Goal: Entertainment & Leisure: Consume media (video, audio)

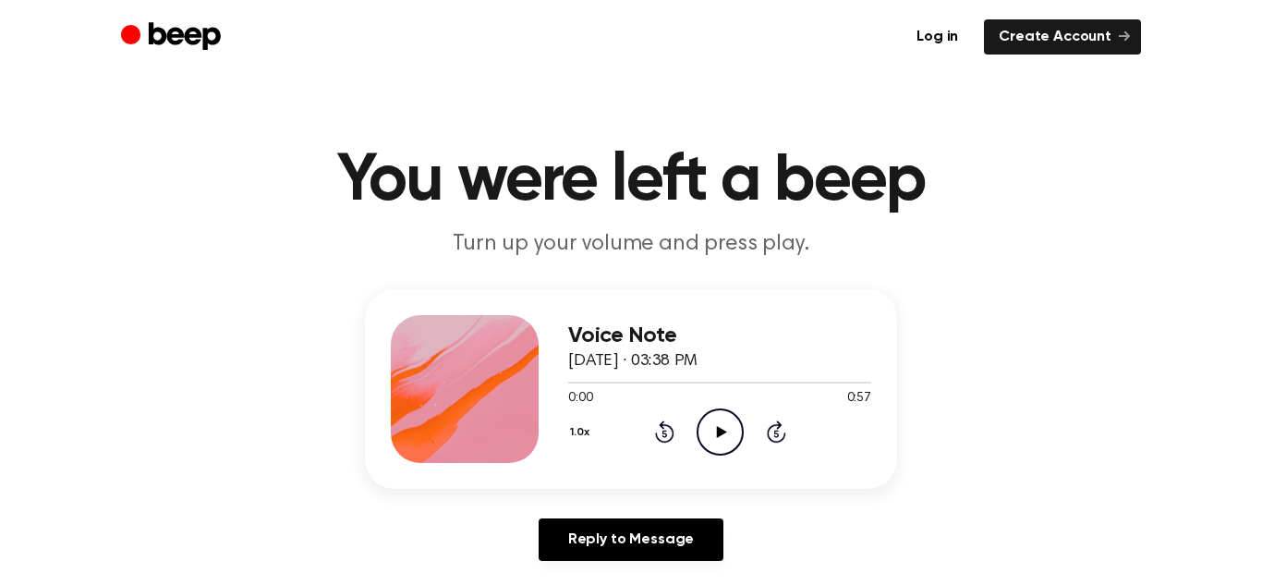
click at [717, 435] on icon at bounding box center [721, 432] width 10 height 12
click at [722, 429] on icon at bounding box center [721, 432] width 10 height 12
click at [719, 430] on icon "Pause Audio" at bounding box center [720, 431] width 47 height 47
click at [719, 430] on icon at bounding box center [721, 432] width 10 height 12
click at [707, 436] on icon "Play Audio" at bounding box center [720, 431] width 47 height 47
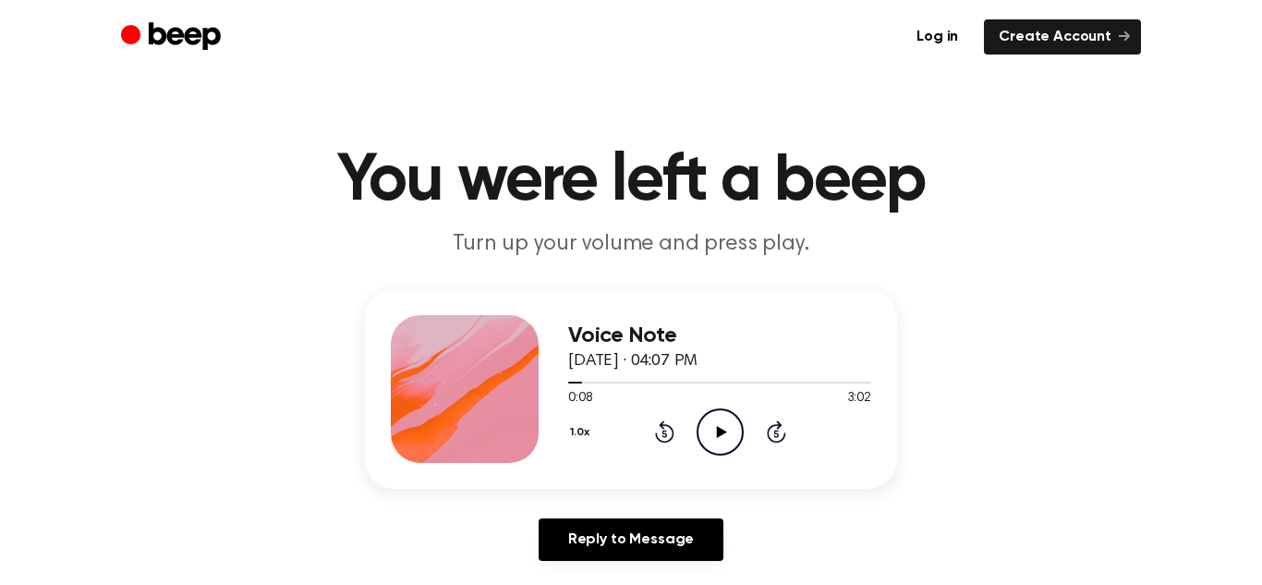
click at [707, 436] on icon "Play Audio" at bounding box center [720, 431] width 47 height 47
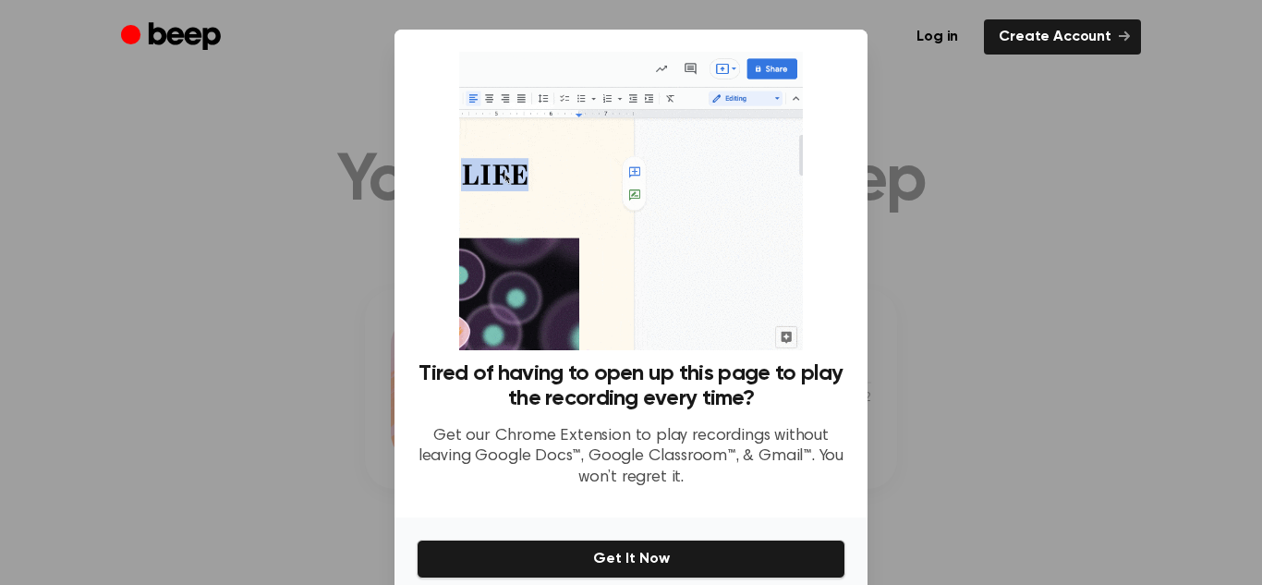
click at [964, 287] on div at bounding box center [631, 292] width 1262 height 585
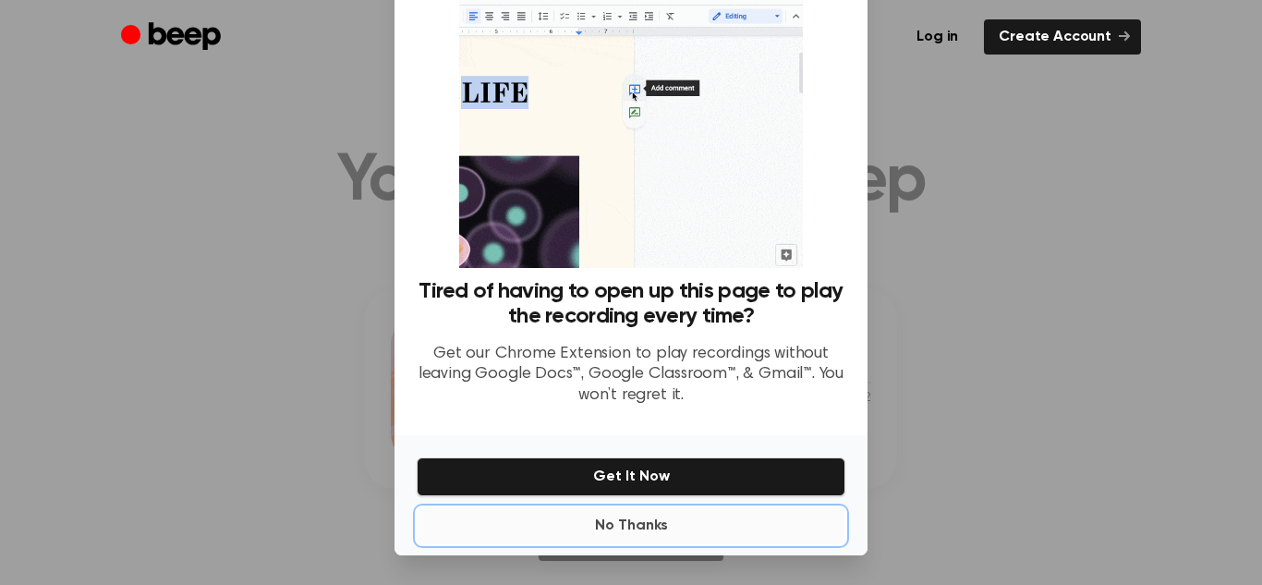
click at [631, 517] on button "No Thanks" at bounding box center [631, 525] width 429 height 37
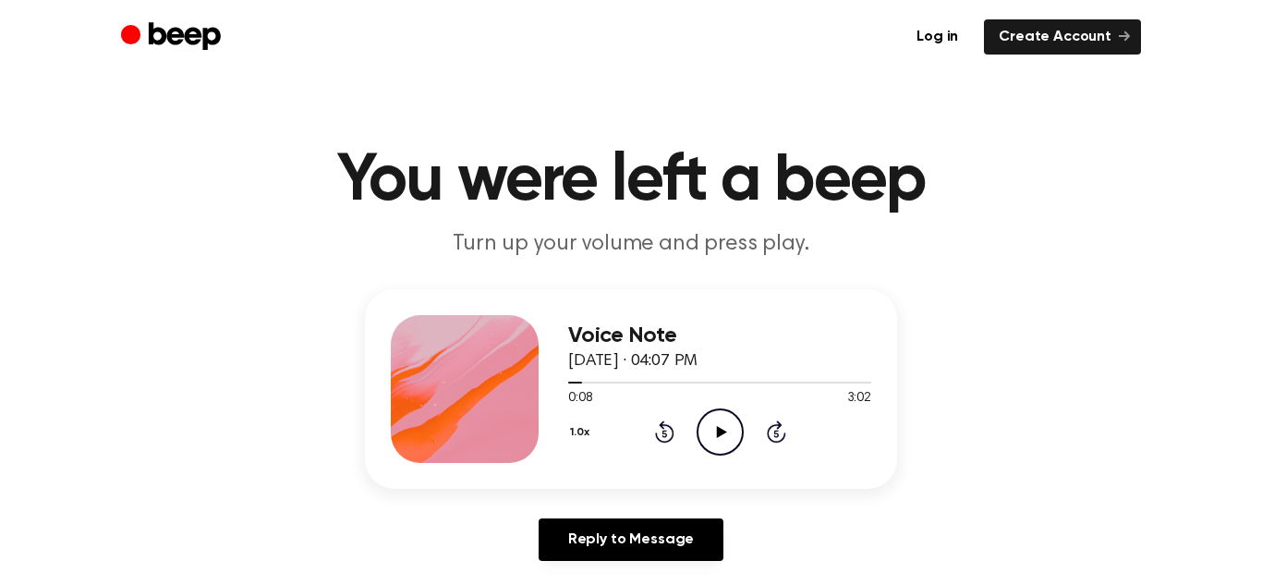
click at [709, 436] on icon "Play Audio" at bounding box center [720, 431] width 47 height 47
click at [697, 432] on icon "Play Audio" at bounding box center [720, 431] width 47 height 47
